Goal: Use online tool/utility: Utilize a website feature to perform a specific function

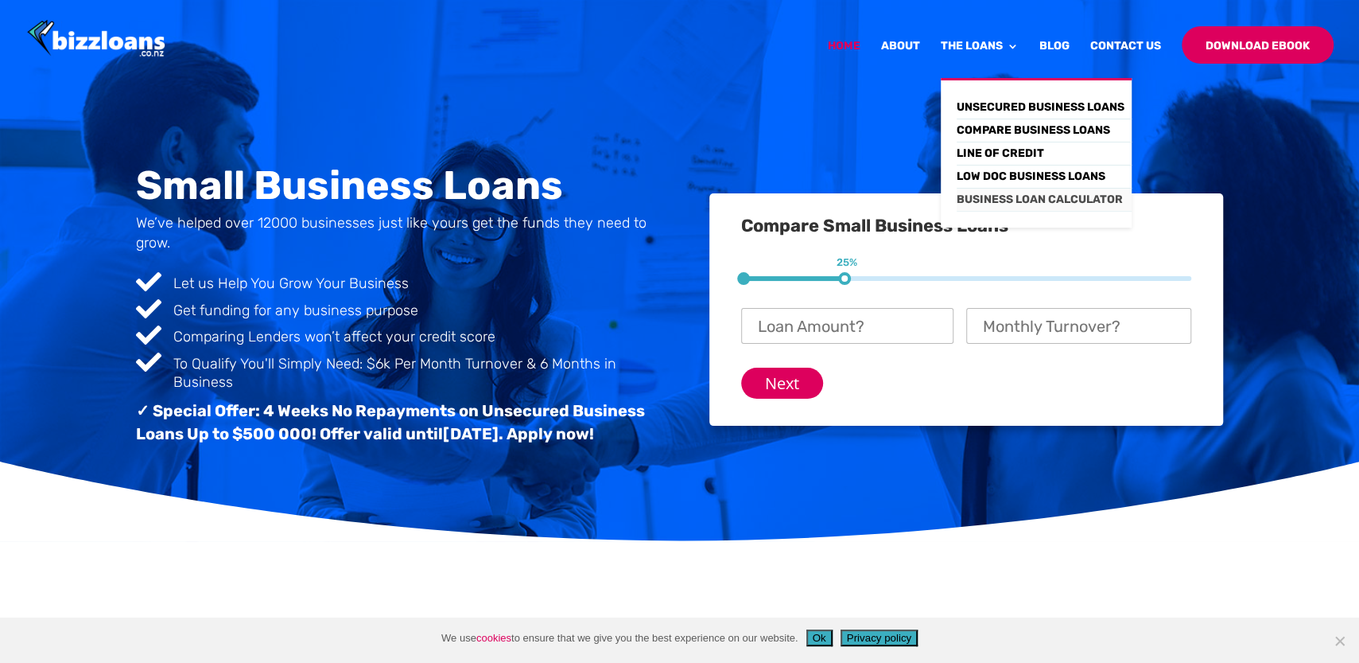
click at [994, 199] on link "Business Loan Calculator" at bounding box center [1044, 200] width 175 height 23
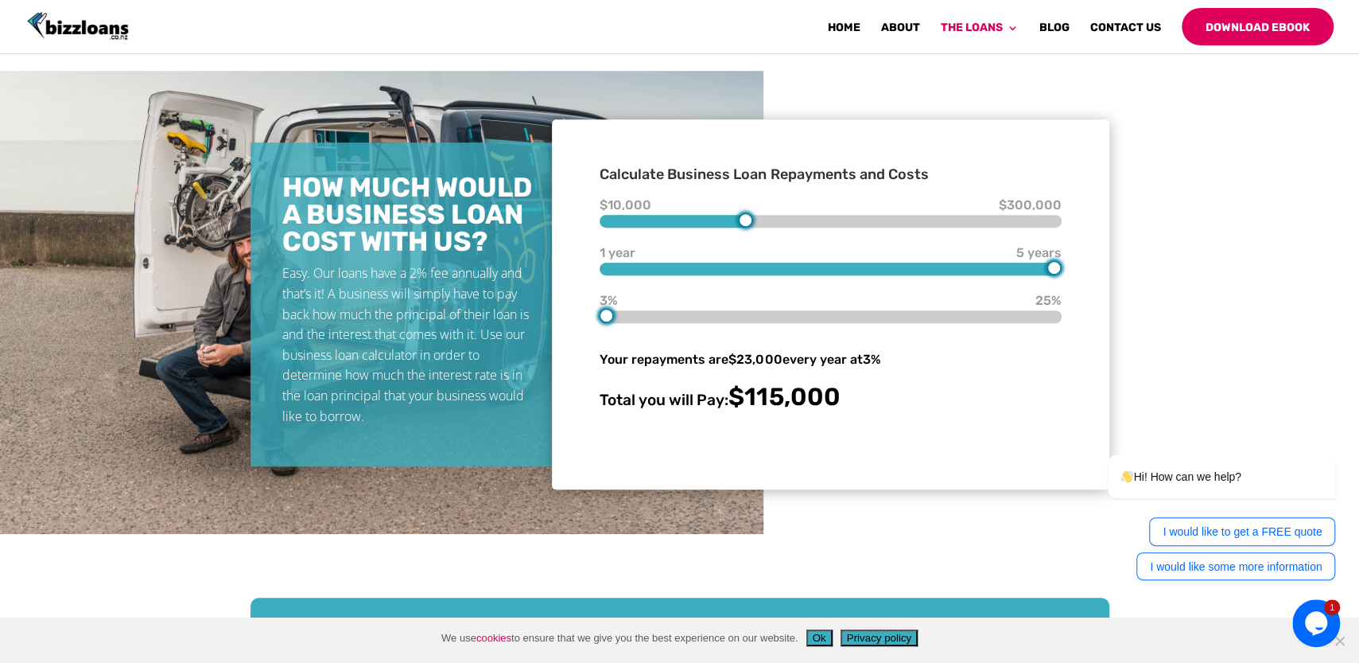
type input "90000"
click at [725, 228] on div "$10,000 $90,000 $300,000 1 year 5 years 5 years 3% 3% 25% Your repayments are $…" at bounding box center [830, 307] width 461 height 205
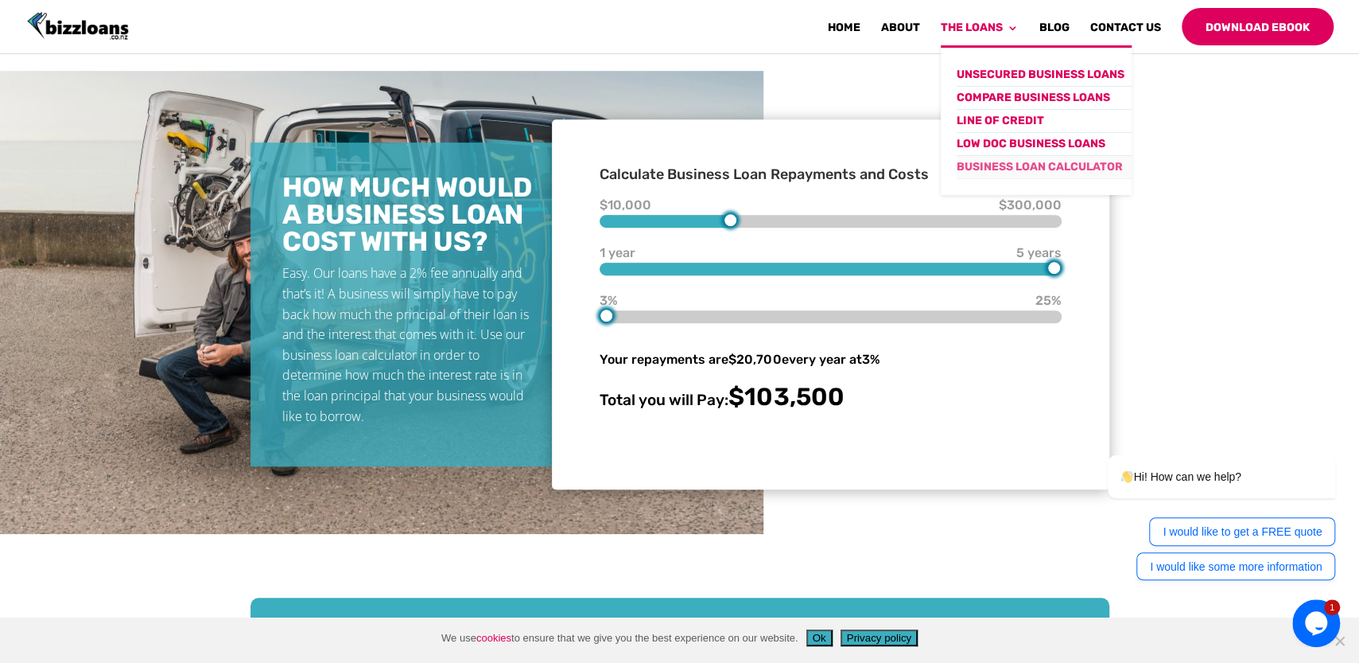
click at [982, 164] on link "Business Loan Calculator" at bounding box center [1044, 167] width 175 height 23
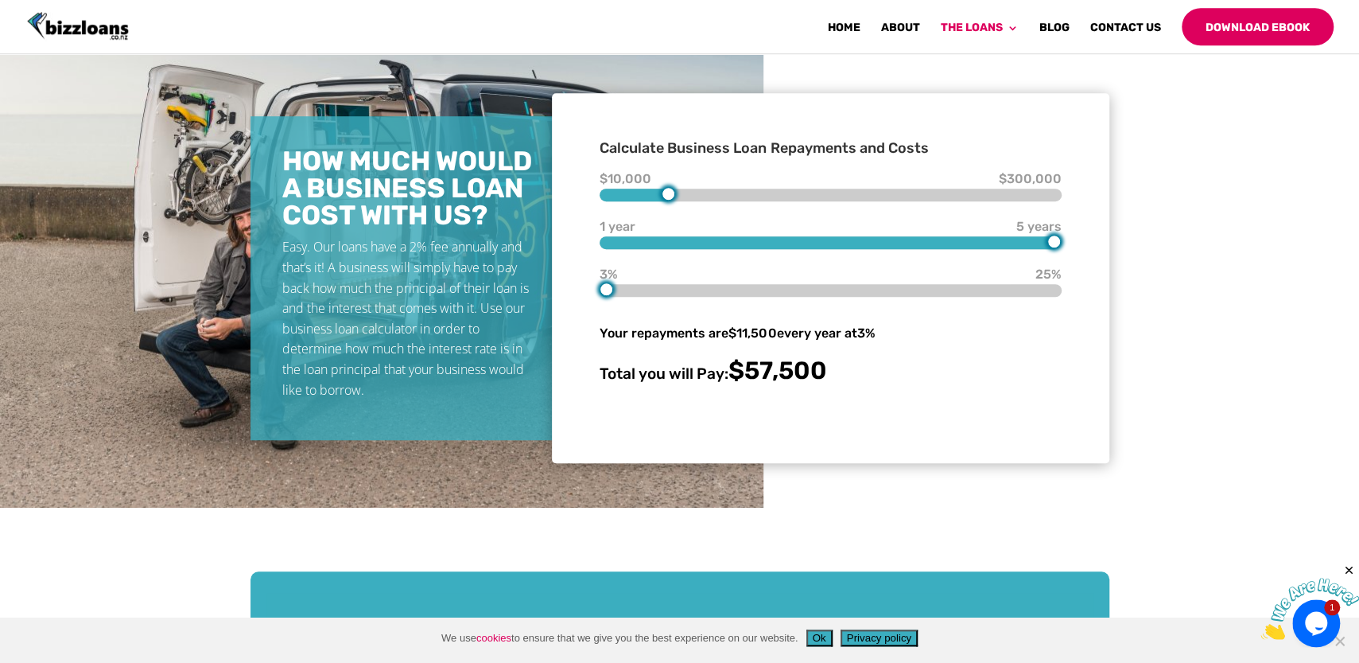
scroll to position [612, 0]
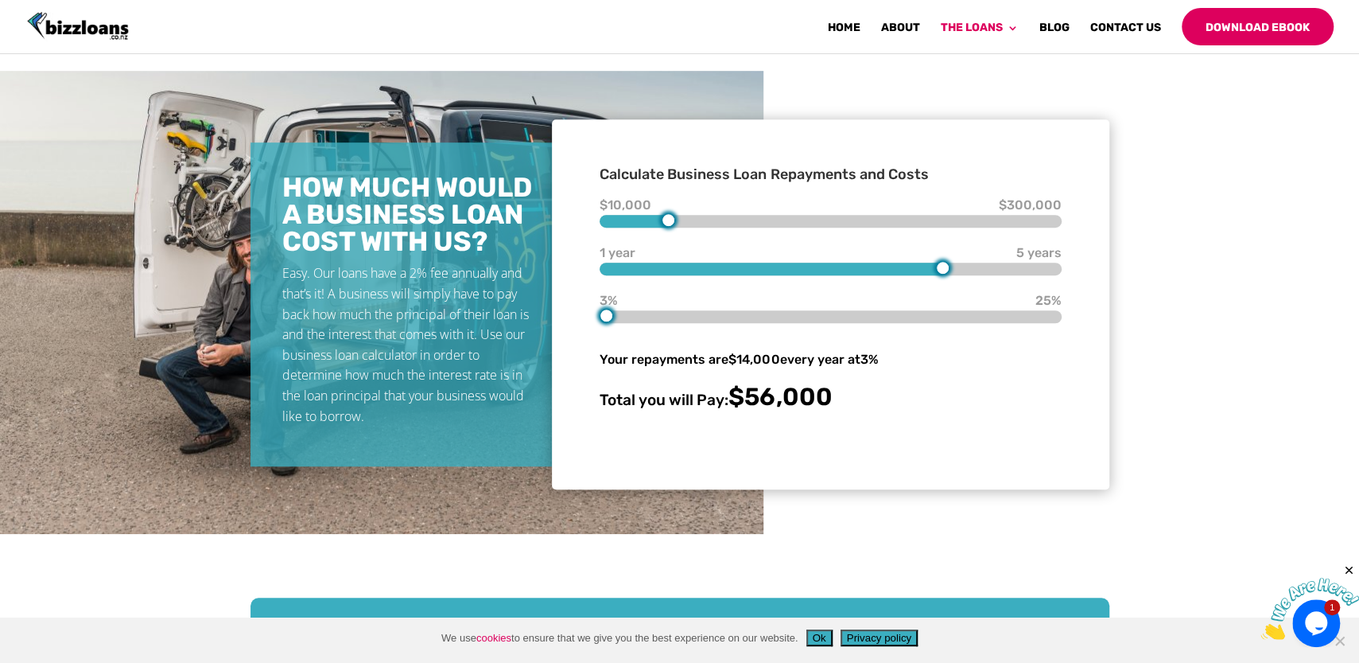
type input "3"
click at [803, 272] on div at bounding box center [830, 268] width 461 height 13
click at [645, 320] on div at bounding box center [830, 316] width 461 height 13
click at [620, 316] on div at bounding box center [830, 316] width 461 height 13
click at [626, 313] on div at bounding box center [830, 316] width 461 height 13
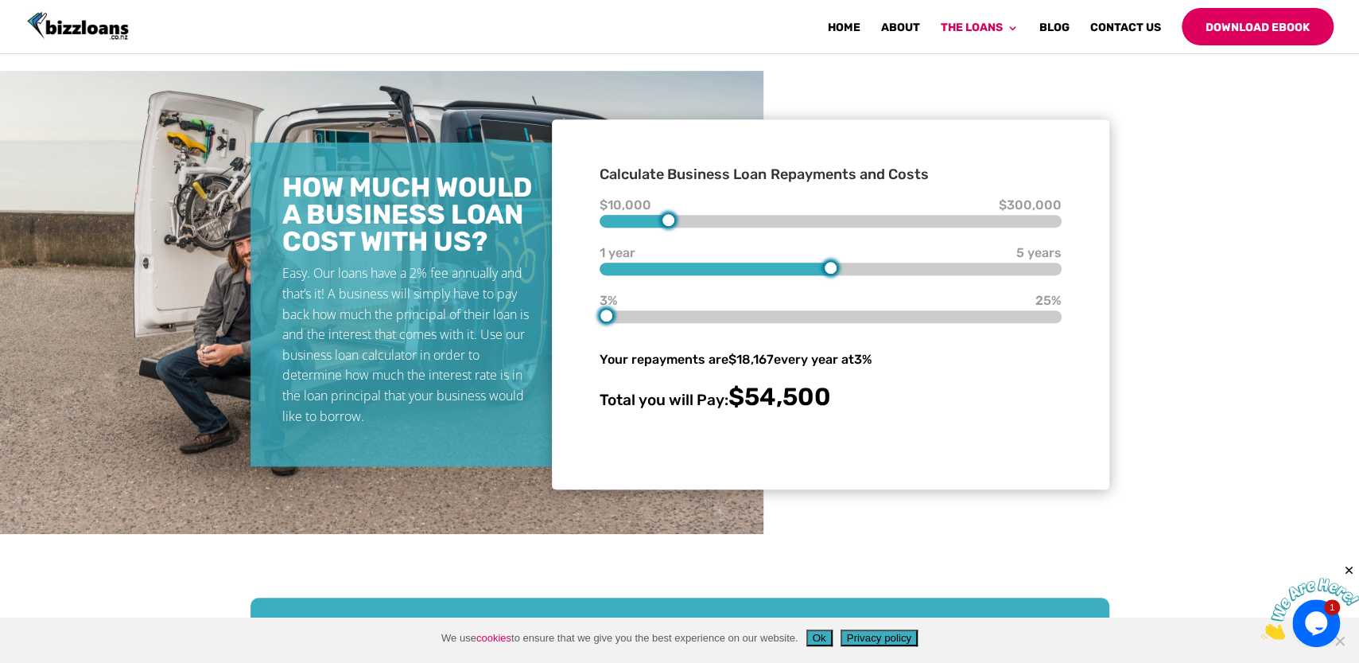
type input "13"
click at [771, 317] on div at bounding box center [830, 316] width 461 height 13
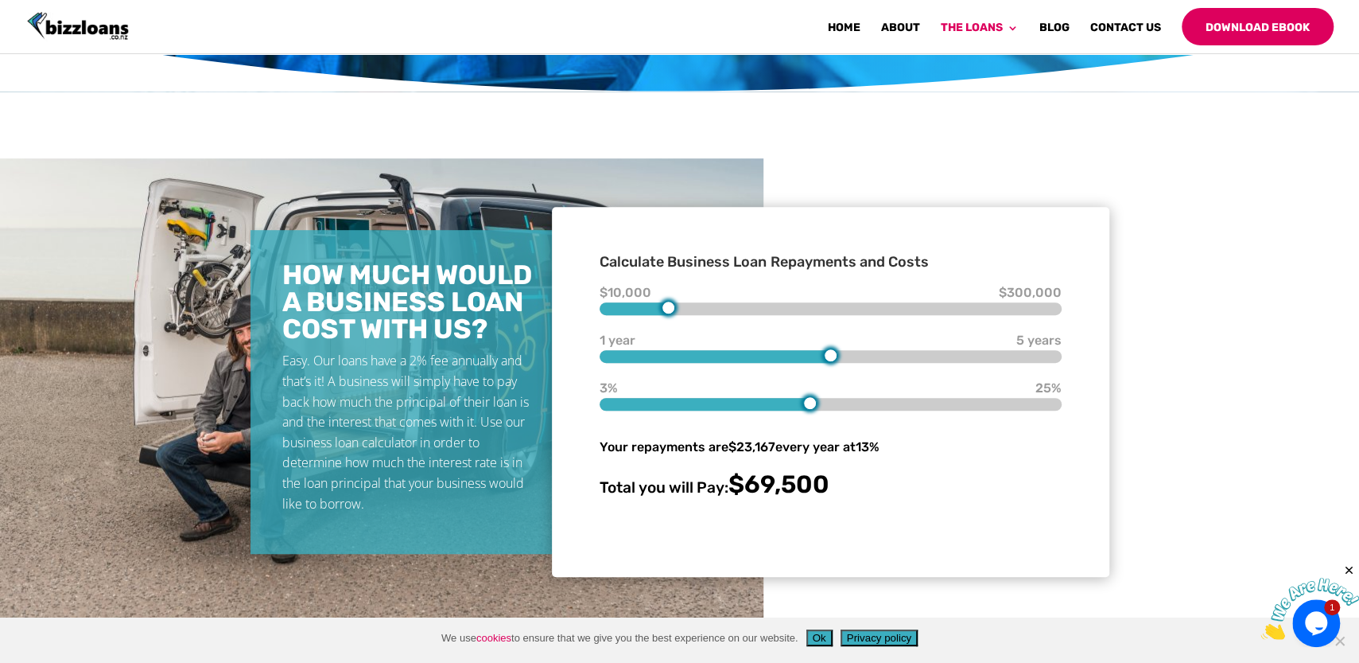
click at [669, 310] on div at bounding box center [669, 308] width 14 height 14
click at [652, 310] on div at bounding box center [830, 308] width 461 height 13
click at [616, 307] on div at bounding box center [830, 308] width 461 height 13
type input "10000"
click at [605, 309] on div at bounding box center [830, 308] width 461 height 13
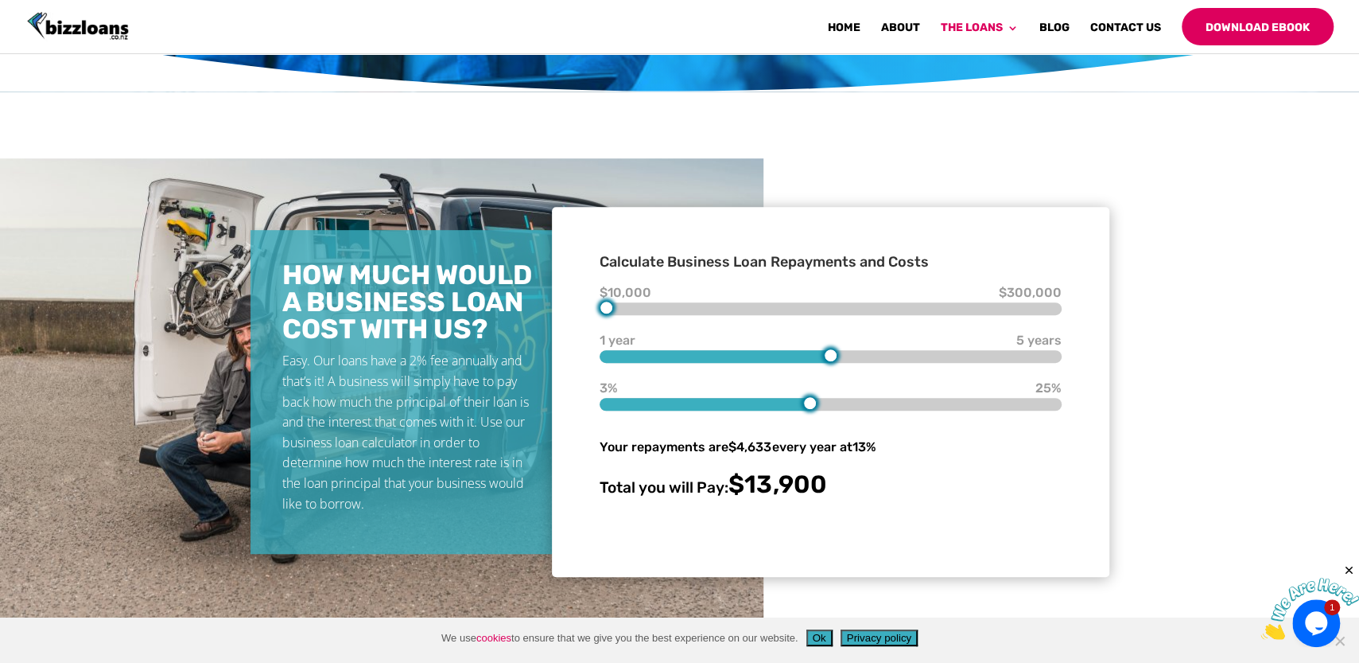
click at [593, 307] on form "Calculate Business Loan Repayments and Costs $10,000 $10,000 $300,000 1 year 3 …" at bounding box center [830, 384] width 493 height 322
click at [845, 22] on link "Home" at bounding box center [844, 33] width 33 height 23
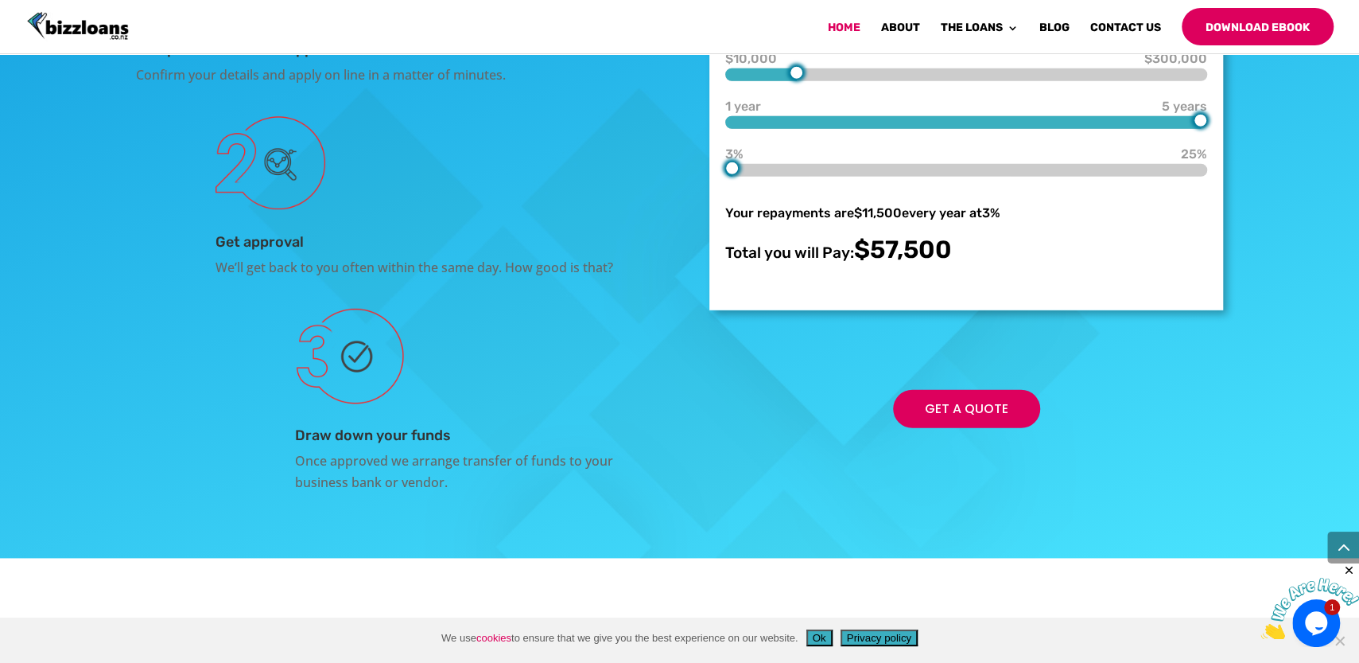
scroll to position [2877, 0]
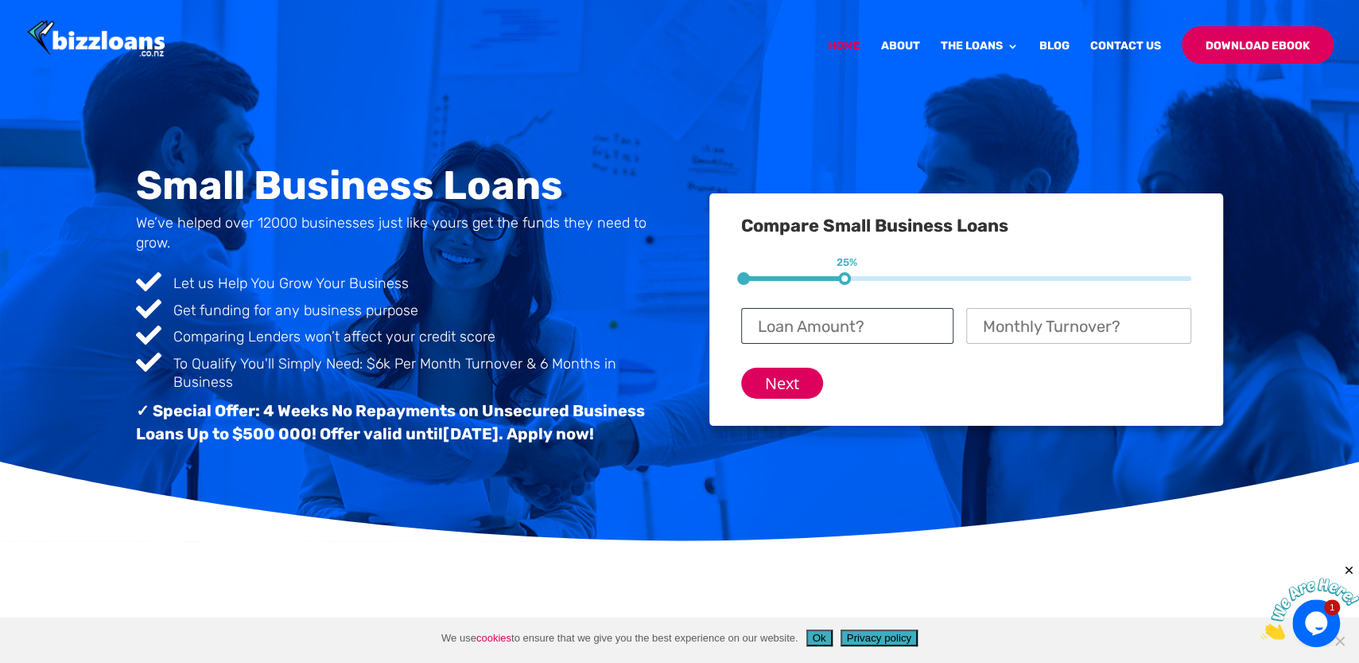
click at [801, 328] on input "Loan Amount? *" at bounding box center [847, 326] width 212 height 36
type input "$ 20,000"
click at [984, 329] on input "Monthly Turnover? *" at bounding box center [1078, 326] width 225 height 36
type input "$ 40,000"
click at [780, 387] on input "Next" at bounding box center [782, 382] width 82 height 31
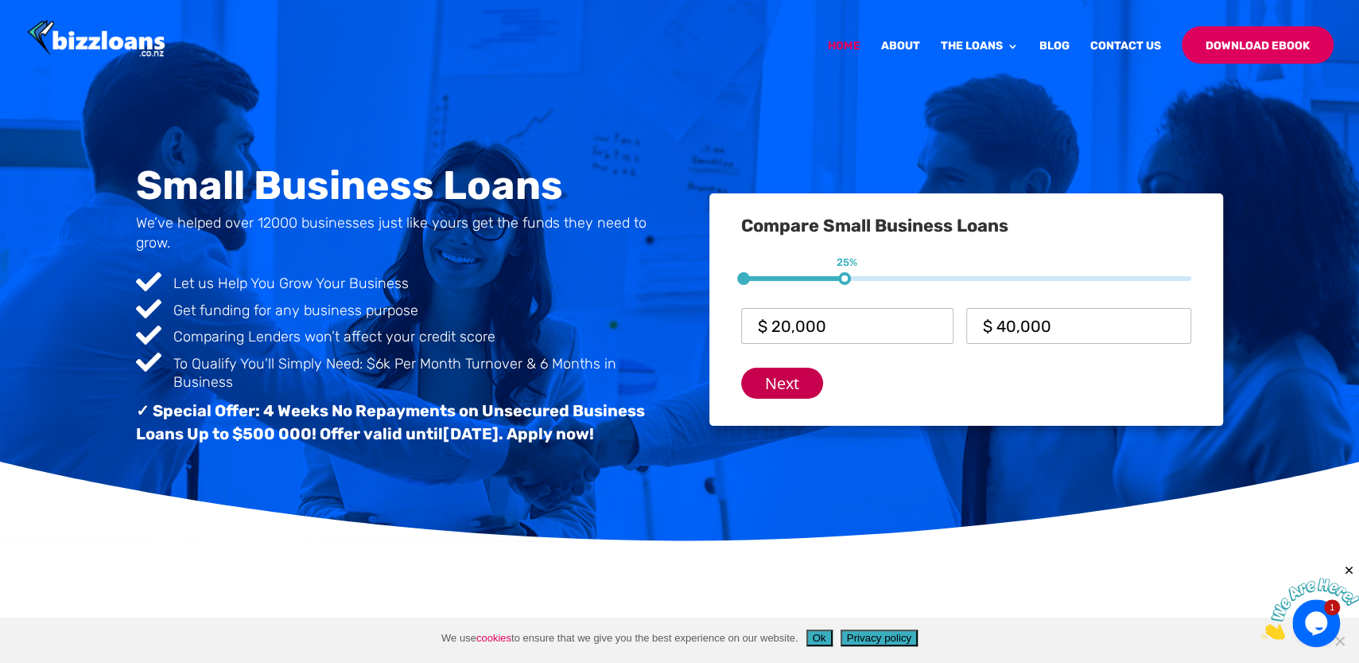
scroll to position [98, 0]
